Goal: Task Accomplishment & Management: Use online tool/utility

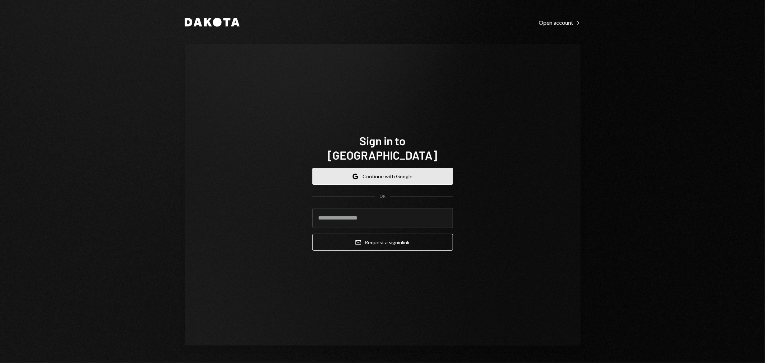
click at [384, 174] on button "Google Continue with Google" at bounding box center [382, 176] width 141 height 17
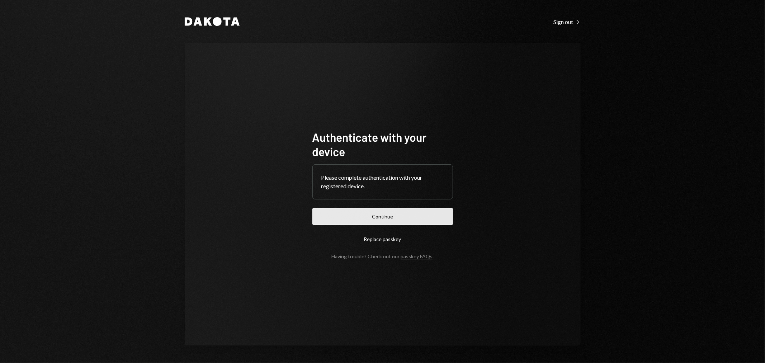
click at [428, 212] on button "Continue" at bounding box center [382, 216] width 141 height 17
click at [431, 216] on button "Continue" at bounding box center [382, 216] width 141 height 17
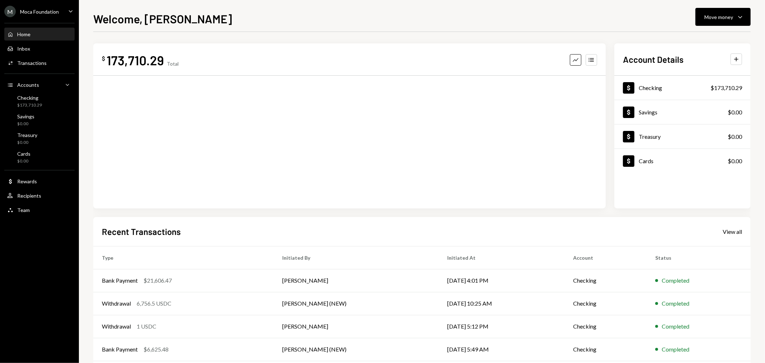
click at [30, 11] on div "Moca Foundation" at bounding box center [39, 12] width 39 height 6
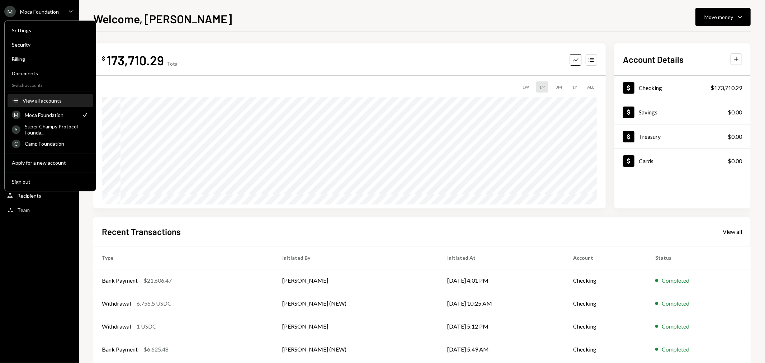
click at [39, 96] on button "Accounts View all accounts" at bounding box center [50, 100] width 85 height 13
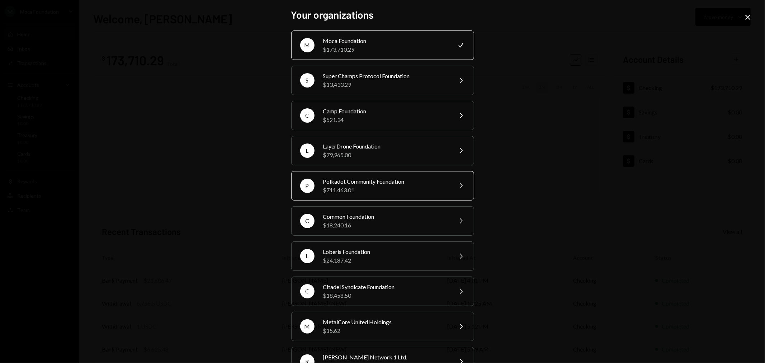
click at [368, 190] on div "$711,463.01" at bounding box center [385, 190] width 125 height 9
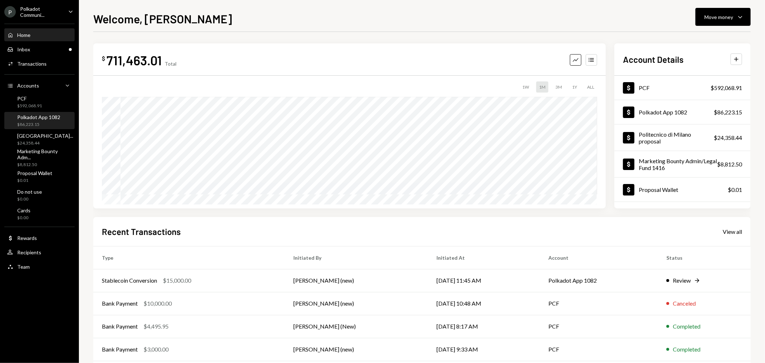
click at [52, 120] on div "Polkadot App 1082 $86,223.15" at bounding box center [38, 121] width 43 height 14
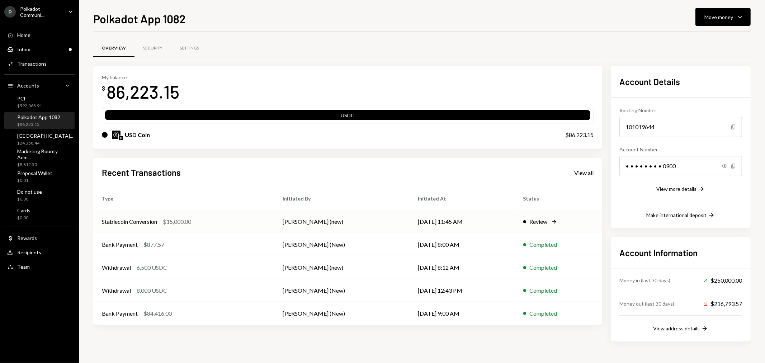
click at [538, 219] on div "Review" at bounding box center [539, 221] width 18 height 9
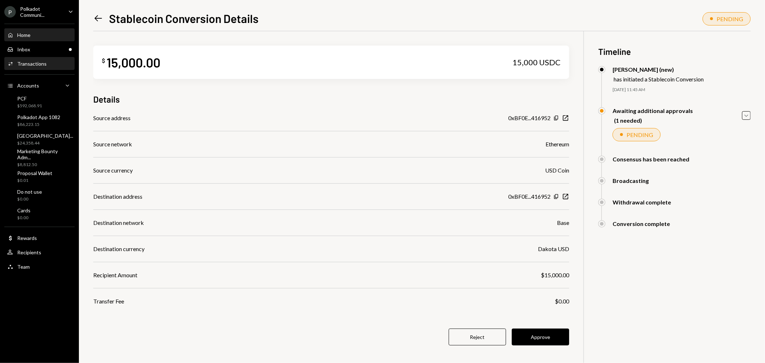
click at [24, 33] on div "Home" at bounding box center [23, 35] width 13 height 6
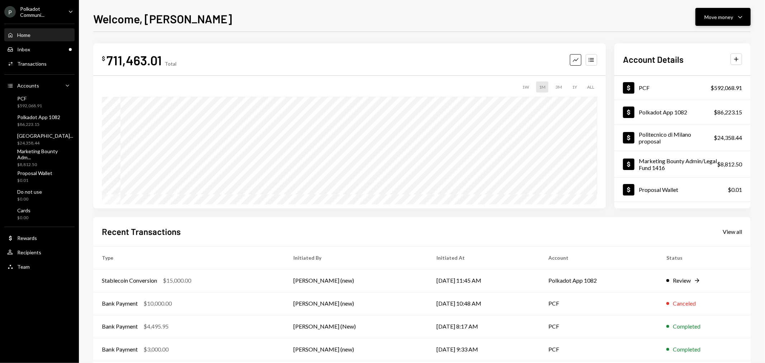
click at [736, 23] on button "Move money Caret Down" at bounding box center [723, 17] width 55 height 18
click at [720, 37] on div "Send" at bounding box center [718, 39] width 52 height 8
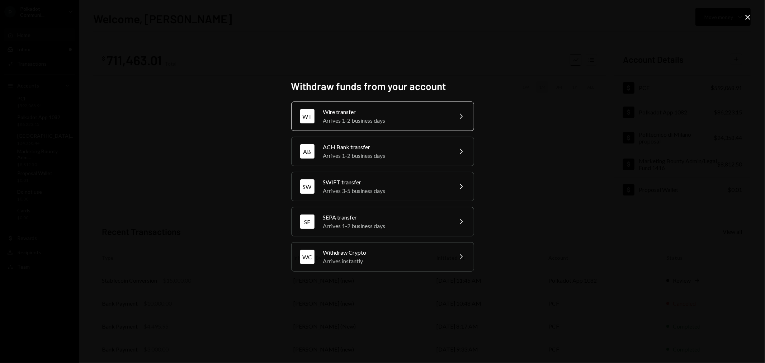
click at [359, 113] on div "Wire transfer" at bounding box center [385, 112] width 125 height 9
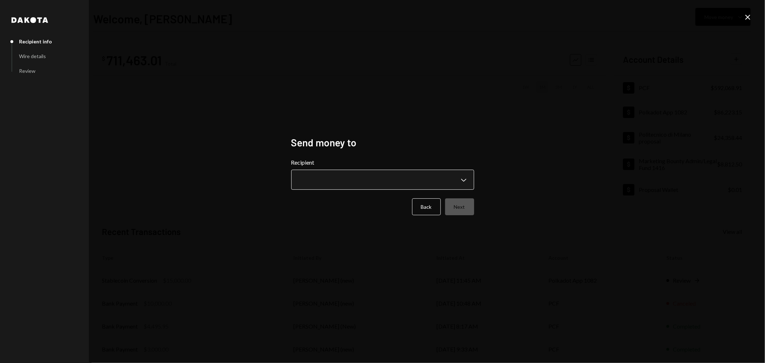
click at [415, 179] on body "P Polkadot Communi... Caret Down Home Home Inbox Inbox Activities Transactions …" at bounding box center [382, 181] width 765 height 363
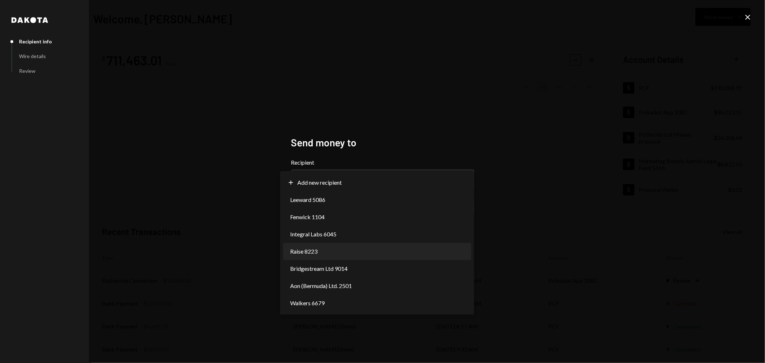
select select "**********"
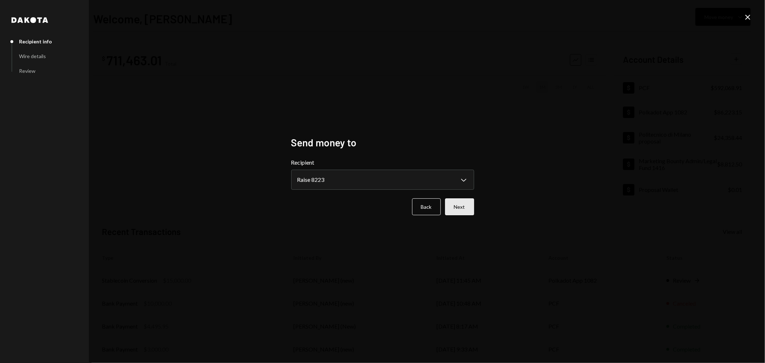
click at [462, 208] on button "Next" at bounding box center [459, 206] width 29 height 17
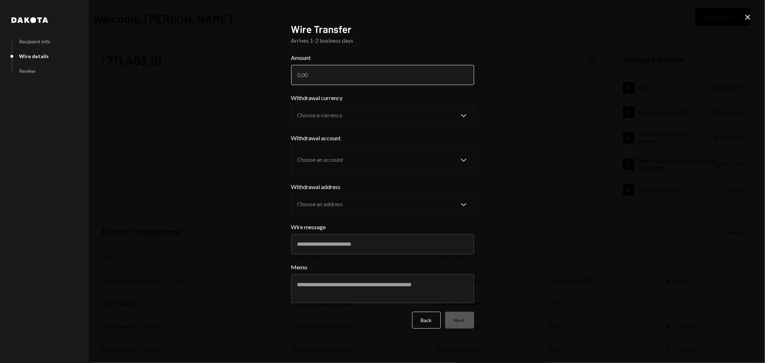
click at [381, 73] on input "Amount" at bounding box center [382, 75] width 183 height 20
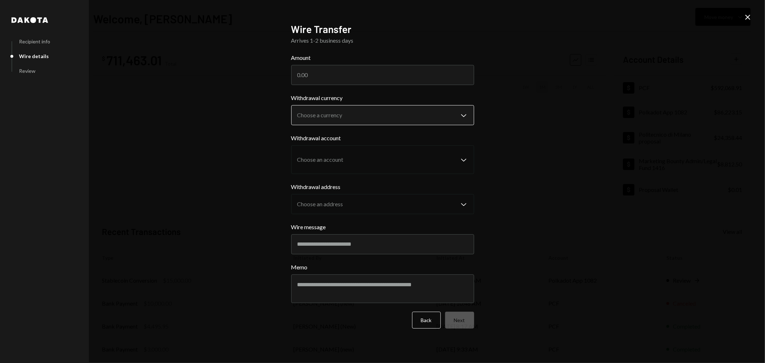
click at [386, 116] on body "P Polkadot Communi... Caret Down Home Home Inbox Inbox Activities Transactions …" at bounding box center [382, 181] width 765 height 363
select select "****"
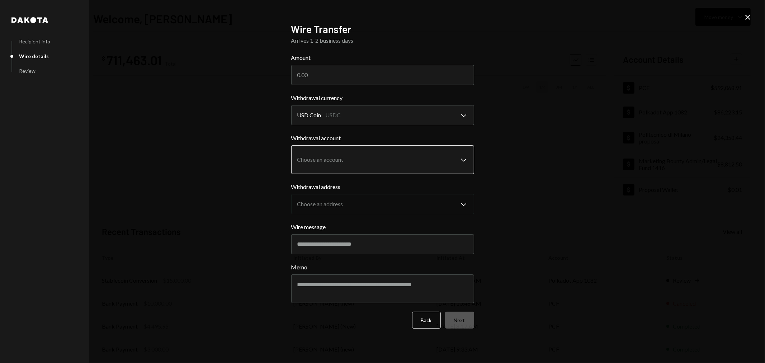
click at [343, 159] on body "P Polkadot Communi... Caret Down Home Home Inbox Inbox Activities Transactions …" at bounding box center [382, 181] width 765 height 363
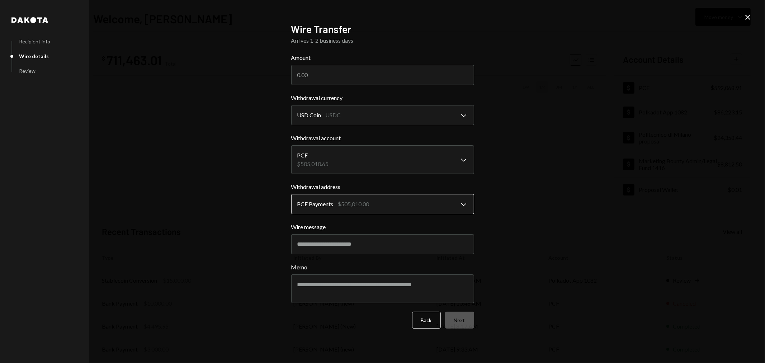
click at [340, 201] on body "P Polkadot Communi... Caret Down Home Home Inbox Inbox Activities Transactions …" at bounding box center [382, 181] width 765 height 363
click at [347, 204] on body "P Polkadot Communi... Caret Down Home Home Inbox Inbox Activities Transactions …" at bounding box center [382, 181] width 765 height 363
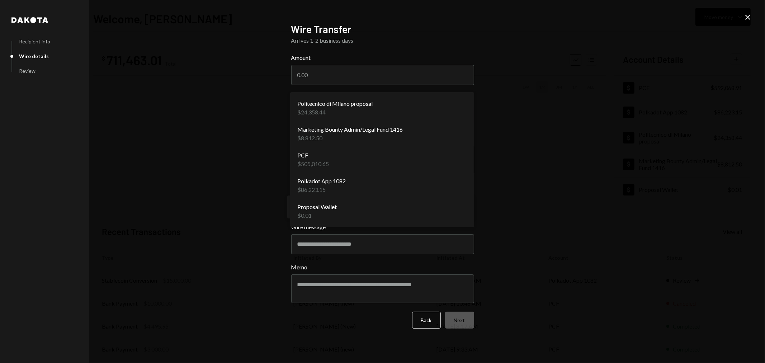
click at [363, 153] on body "P Polkadot Communi... Caret Down Home Home Inbox Inbox Activities Transactions …" at bounding box center [382, 181] width 765 height 363
select select "**********"
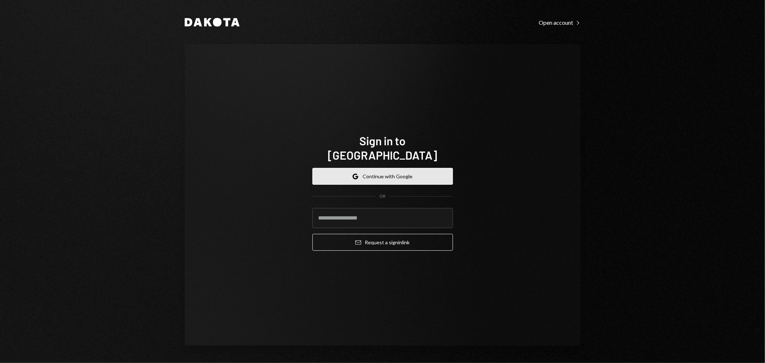
click at [410, 173] on button "Google Continue with Google" at bounding box center [382, 176] width 141 height 17
